Goal: Task Accomplishment & Management: Complete application form

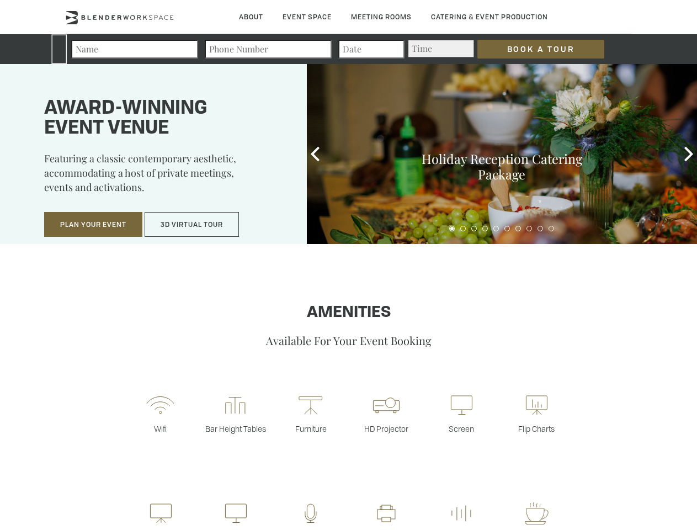
click at [532, 49] on input "Book a Tour" at bounding box center [540, 49] width 127 height 19
click at [93, 225] on button "Plan Your Event" at bounding box center [93, 224] width 98 height 25
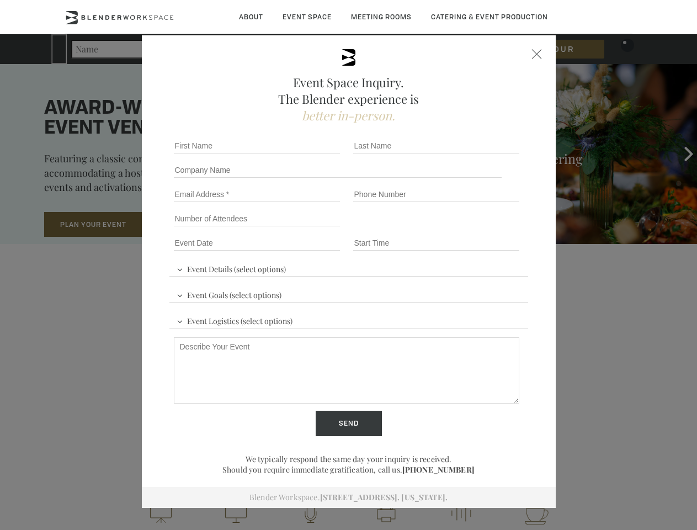
click at [192, 225] on button "3D Virtual Tour" at bounding box center [192, 224] width 94 height 25
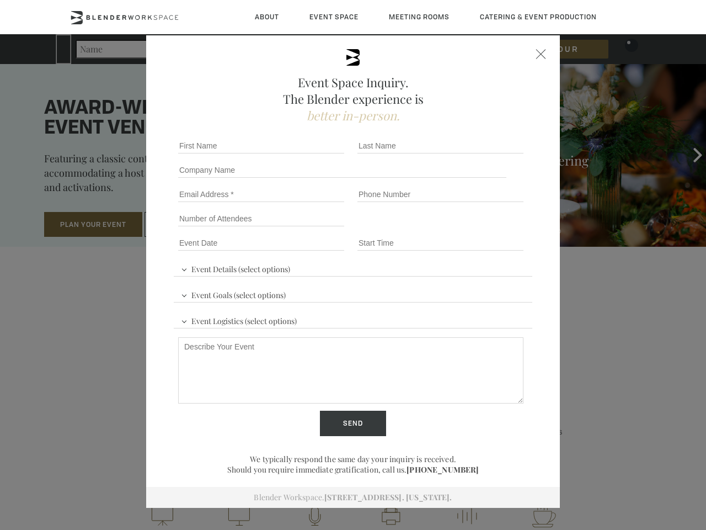
click at [315, 154] on div "First name *" at bounding box center [263, 146] width 179 height 24
click at [689, 154] on div "Event Space Inquiry. The Blender experience is better in-person. Event Details …" at bounding box center [353, 265] width 706 height 530
click at [452, 228] on fieldset "Number of Attendees Budget Range" at bounding box center [353, 218] width 359 height 24
click at [463, 228] on fieldset "Number of Attendees Budget Range" at bounding box center [353, 218] width 359 height 24
click at [474, 228] on fieldset "Number of Attendees Budget Range" at bounding box center [353, 218] width 359 height 24
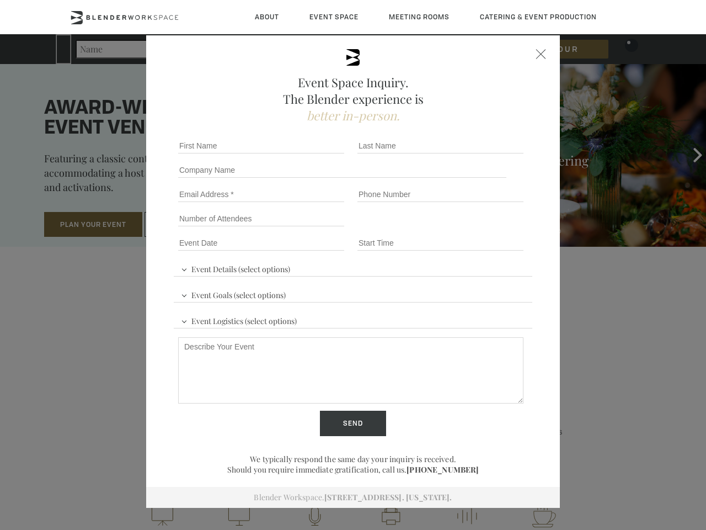
click at [485, 228] on fieldset "Number of Attendees Budget Range" at bounding box center [353, 218] width 359 height 24
click at [496, 228] on fieldset "Number of Attendees Budget Range" at bounding box center [353, 218] width 359 height 24
